Goal: Information Seeking & Learning: Learn about a topic

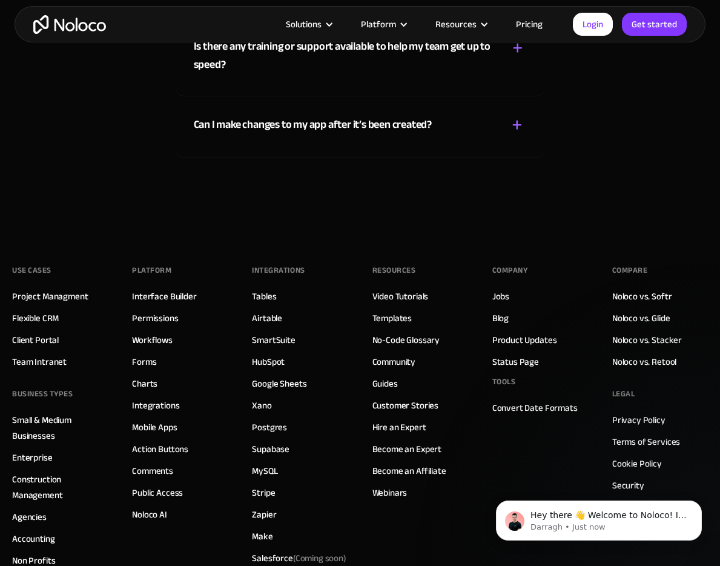
scroll to position [6584, 0]
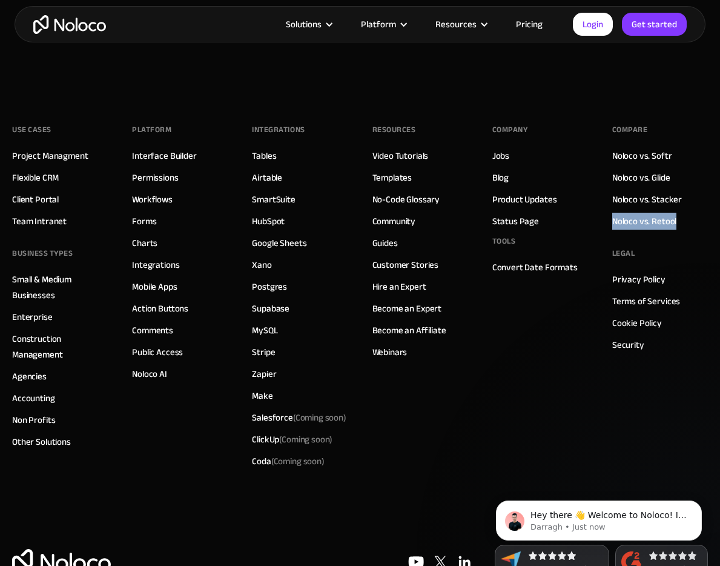
click at [537, 23] on link "Pricing" at bounding box center [529, 24] width 57 height 16
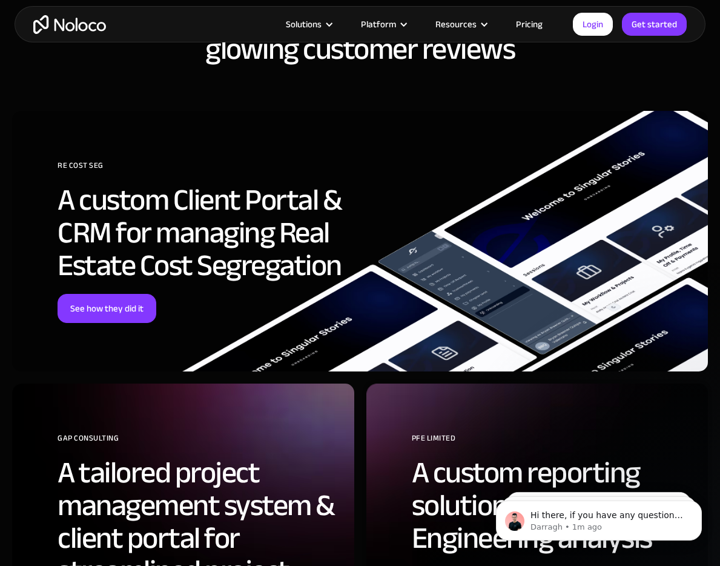
scroll to position [3318, 0]
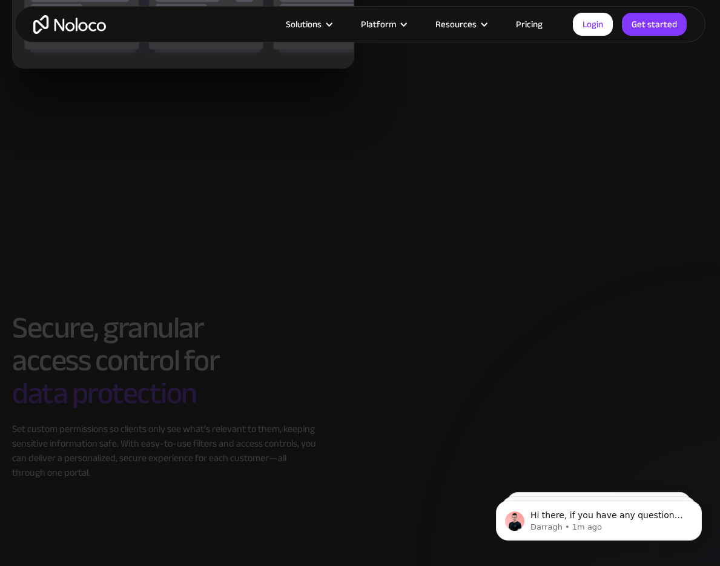
scroll to position [2307, 0]
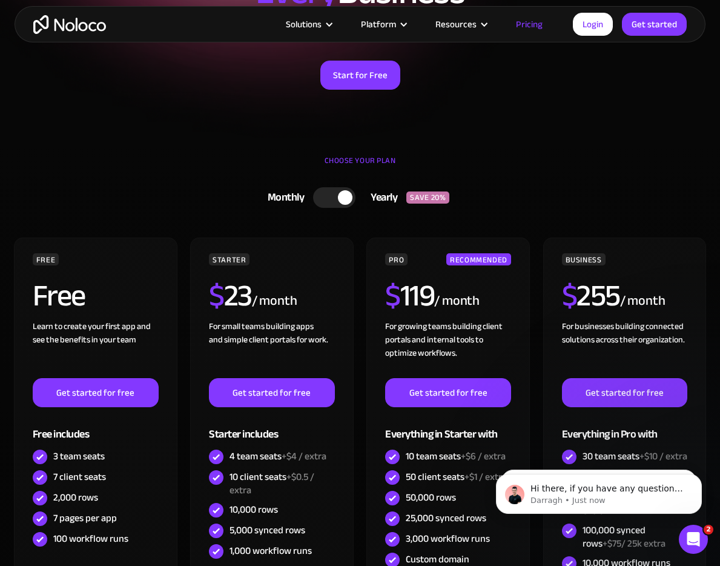
scroll to position [133, 0]
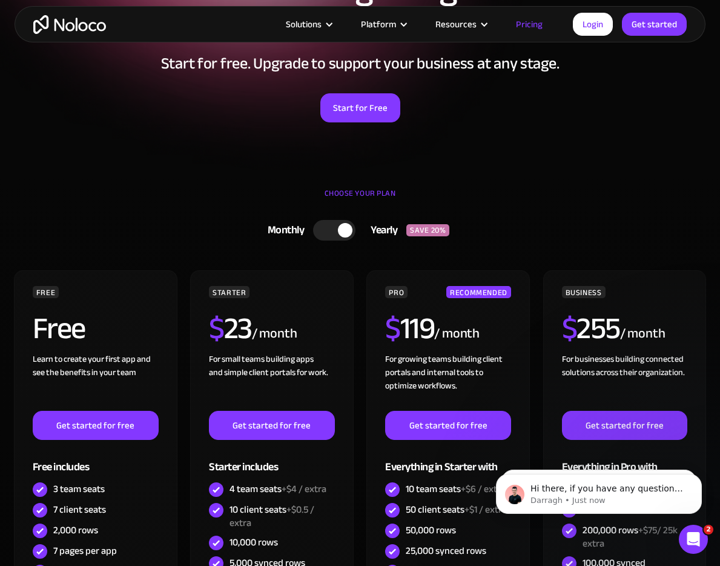
click at [326, 239] on div at bounding box center [334, 230] width 42 height 21
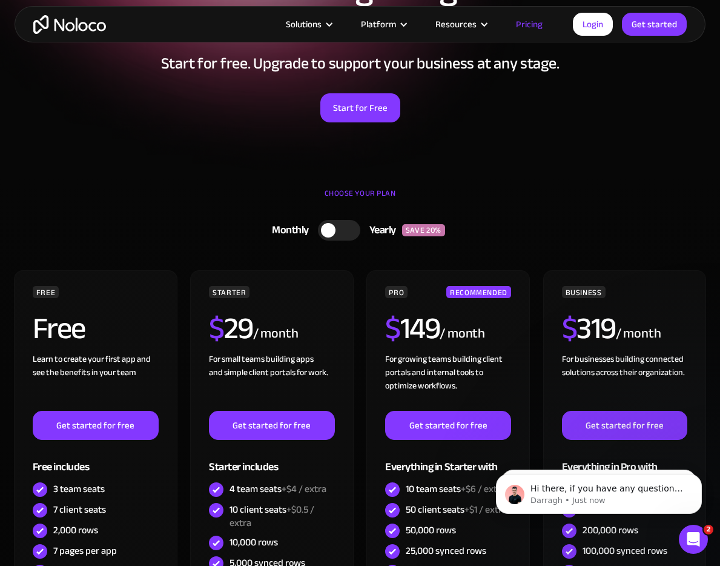
click at [327, 237] on div at bounding box center [339, 230] width 42 height 21
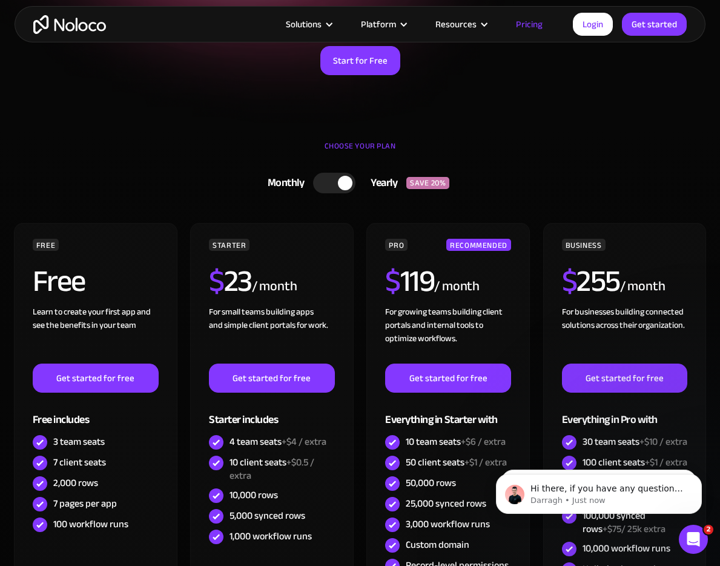
scroll to position [137, 0]
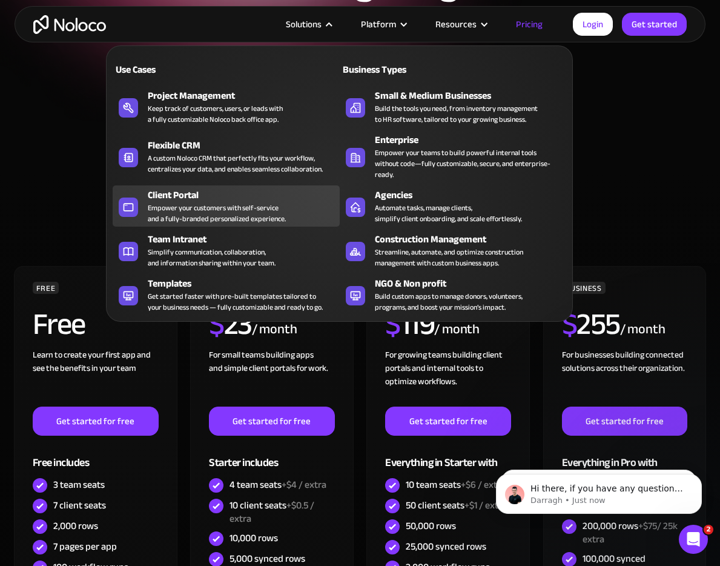
click at [217, 202] on div "Empower your customers with self-service and a fully-branded personalized exper…" at bounding box center [217, 213] width 138 height 22
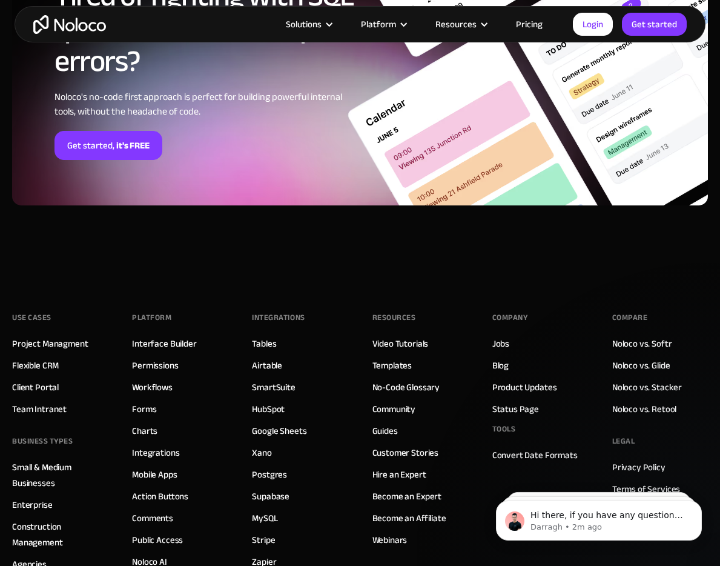
scroll to position [2674, 0]
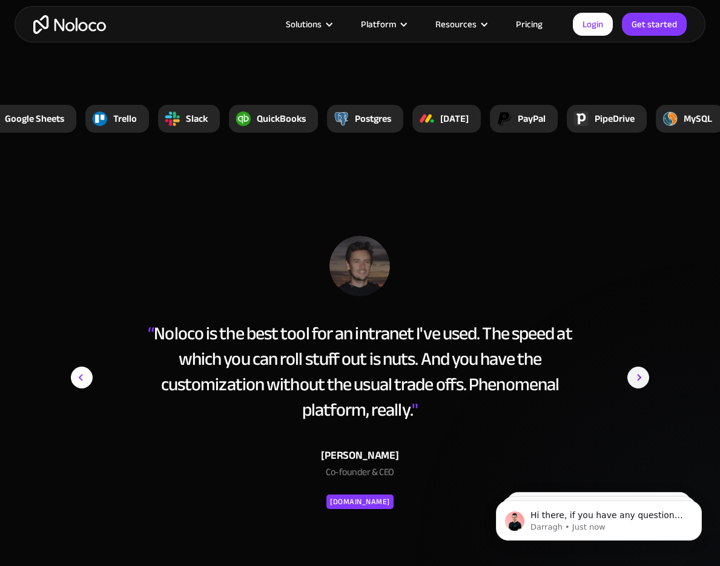
scroll to position [4363, 0]
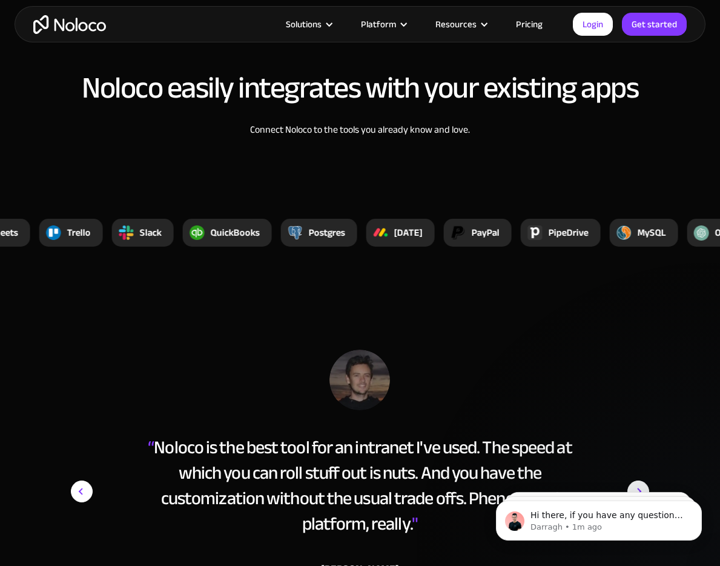
click at [597, 223] on div "PipeDrive" at bounding box center [561, 233] width 80 height 28
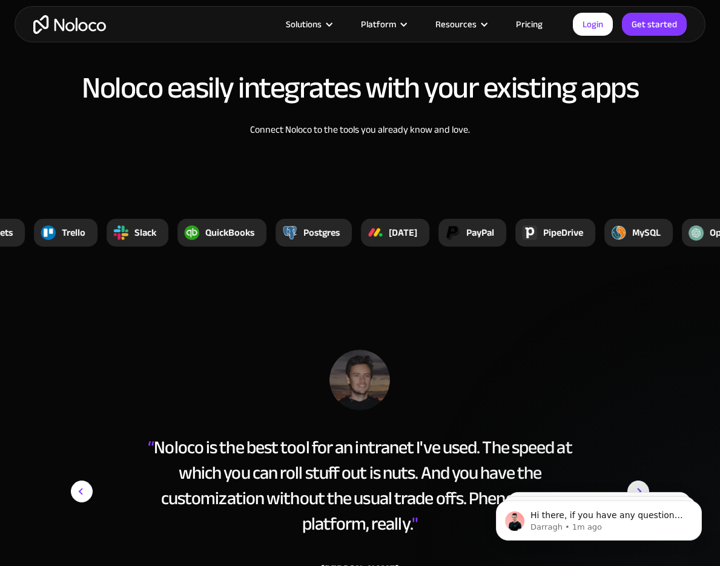
click at [574, 225] on div "PipeDrive" at bounding box center [563, 232] width 40 height 15
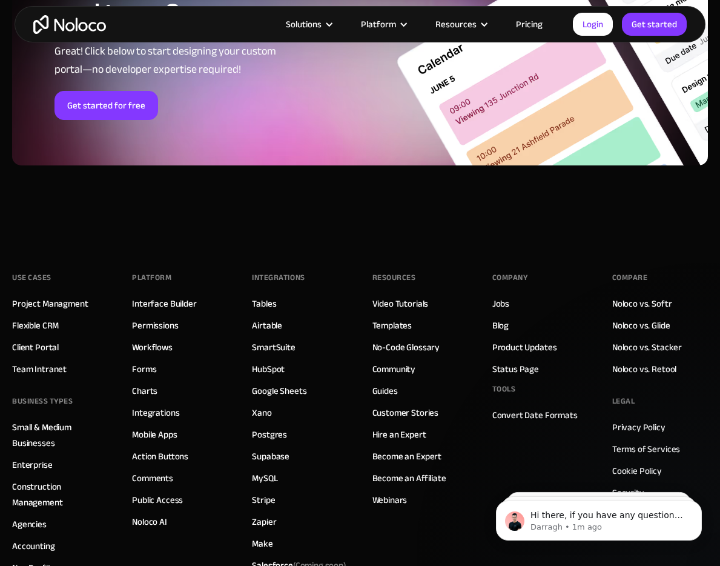
scroll to position [6264, 0]
